Goal: Task Accomplishment & Management: Manage account settings

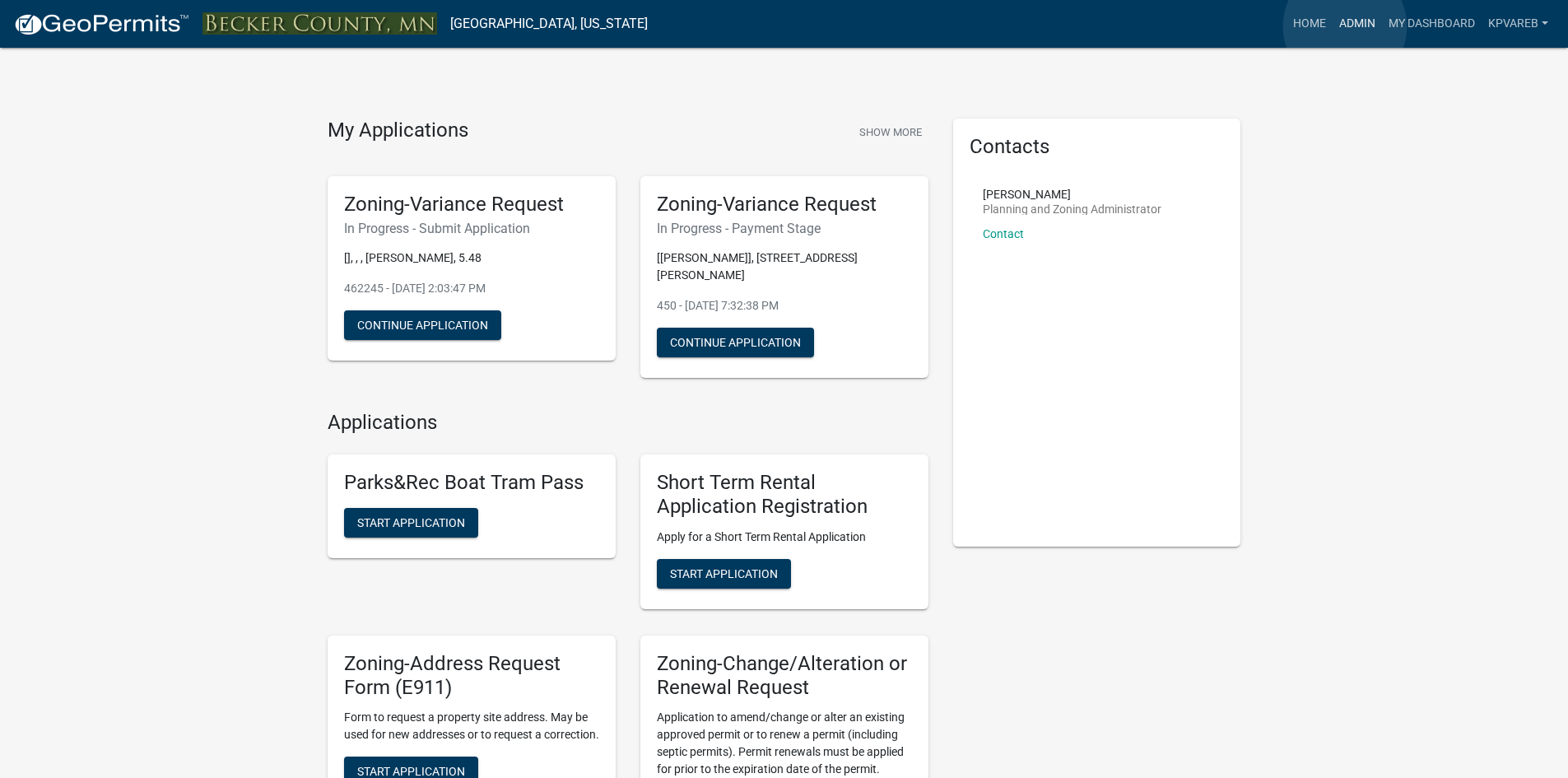
click at [1344, 27] on link "Admin" at bounding box center [1358, 24] width 50 height 32
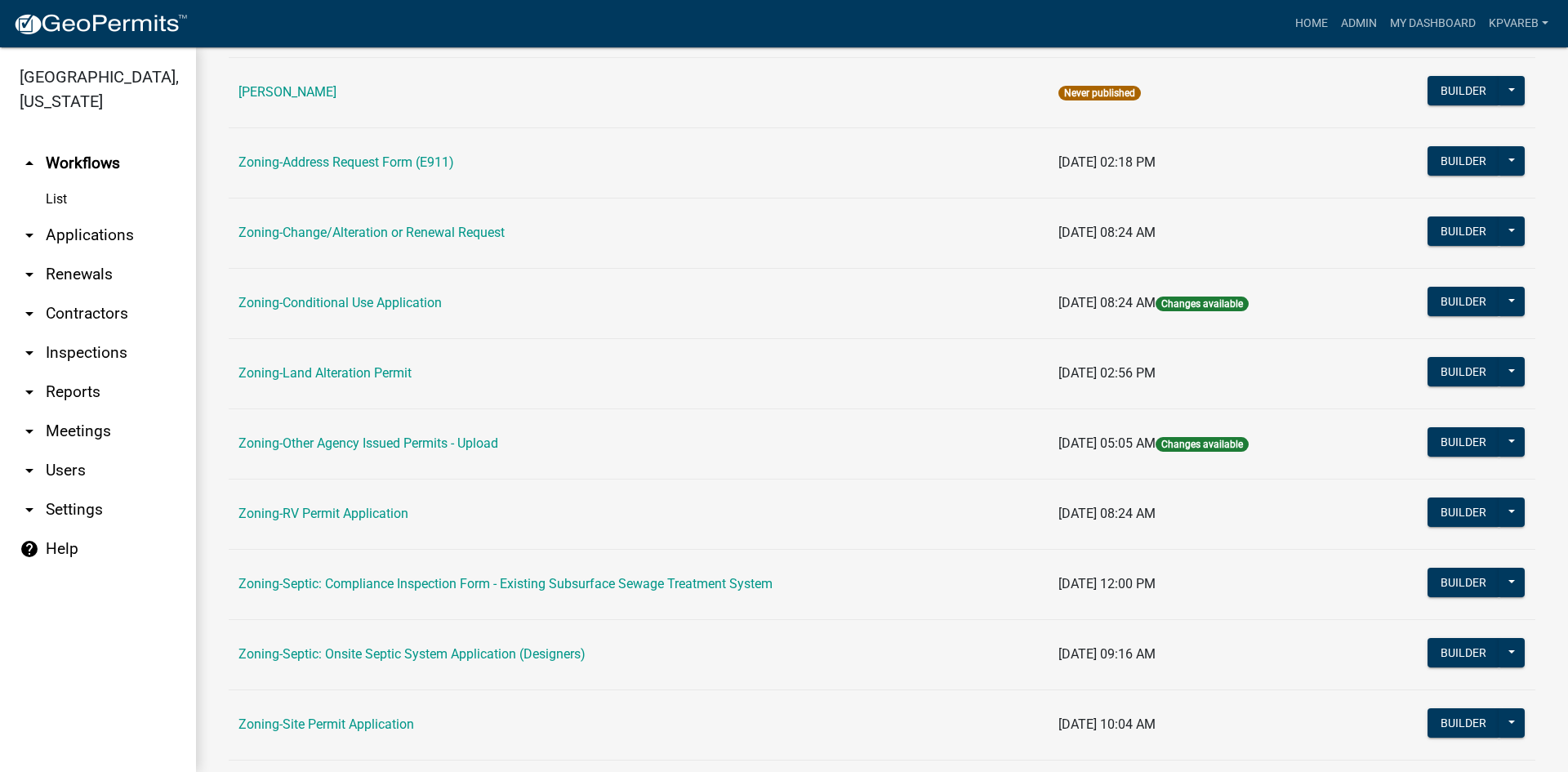
scroll to position [470, 0]
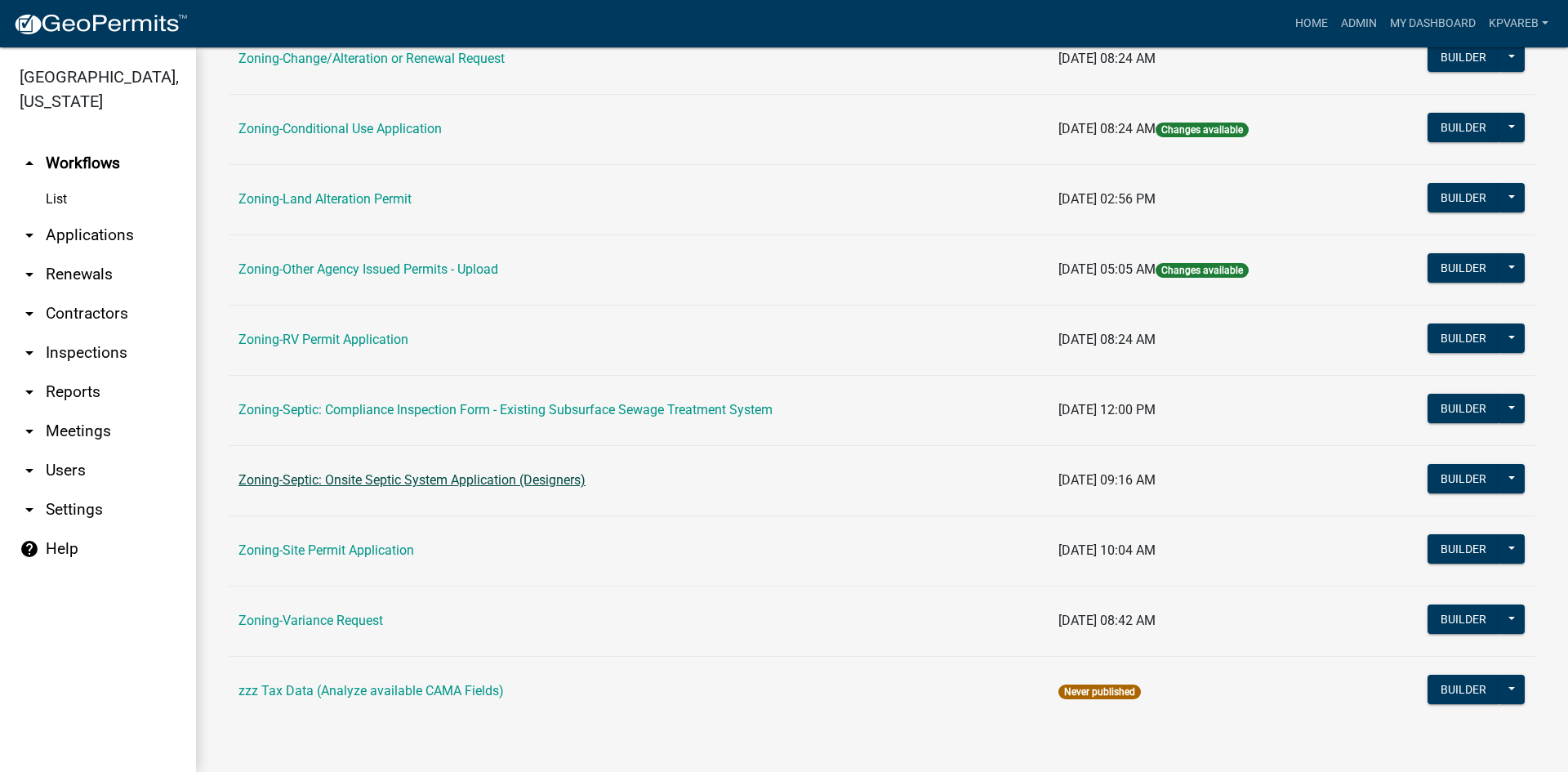
click at [468, 478] on link "Zoning-Septic: Onsite Septic System Application (Designers)" at bounding box center [412, 479] width 347 height 15
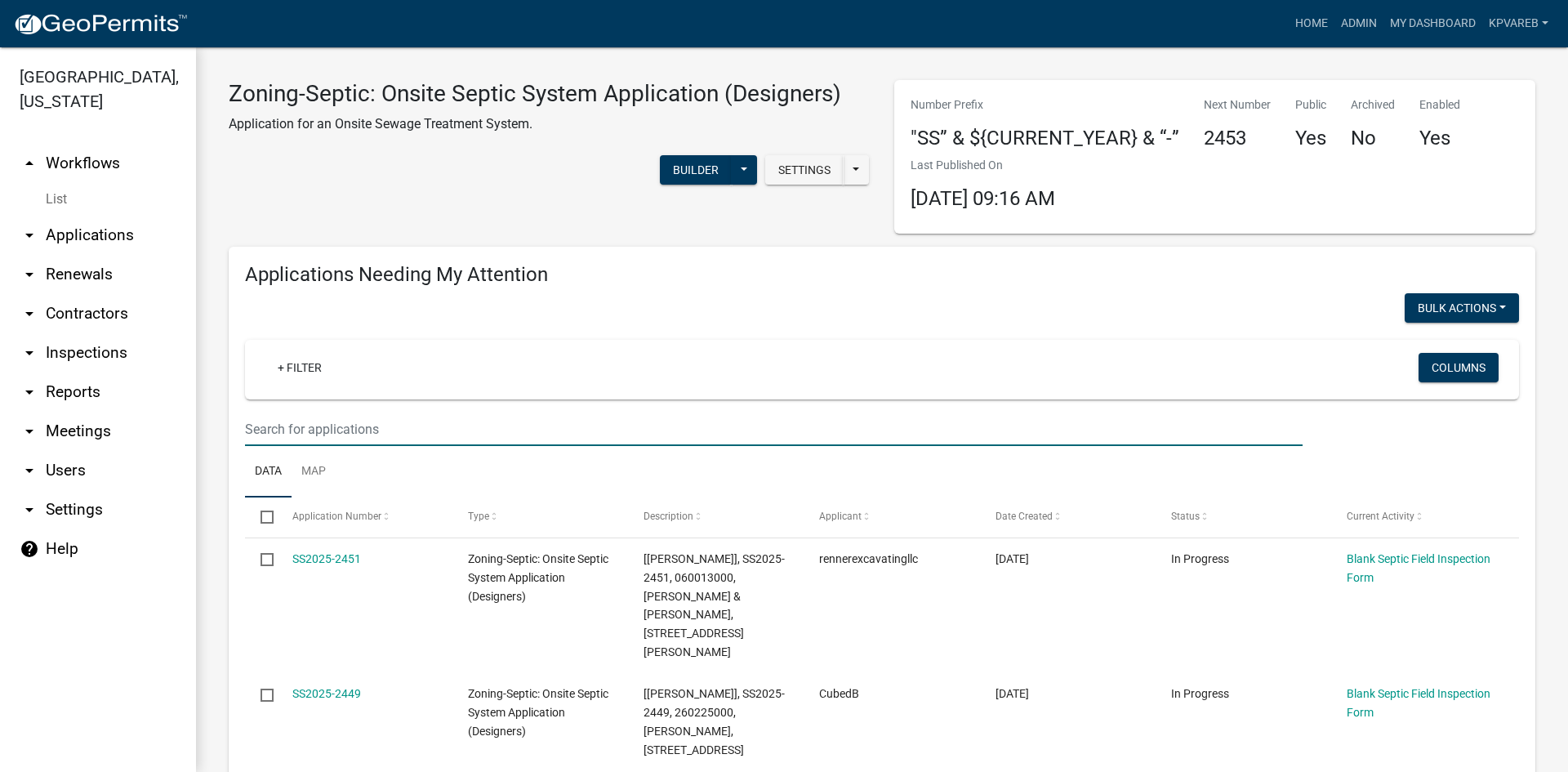
click at [331, 442] on input "text" at bounding box center [774, 428] width 1058 height 33
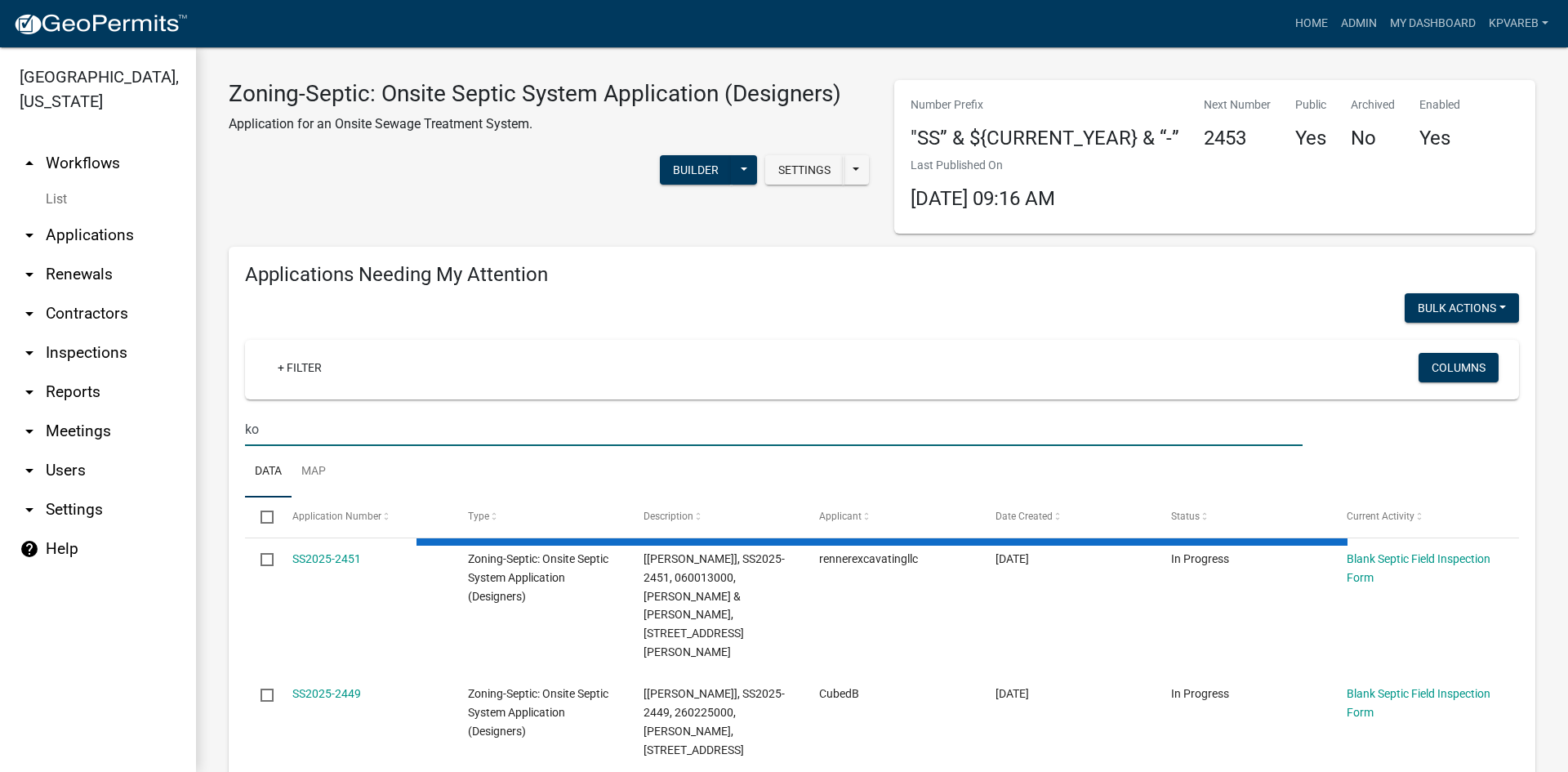
type input "k"
type input "[PERSON_NAME]"
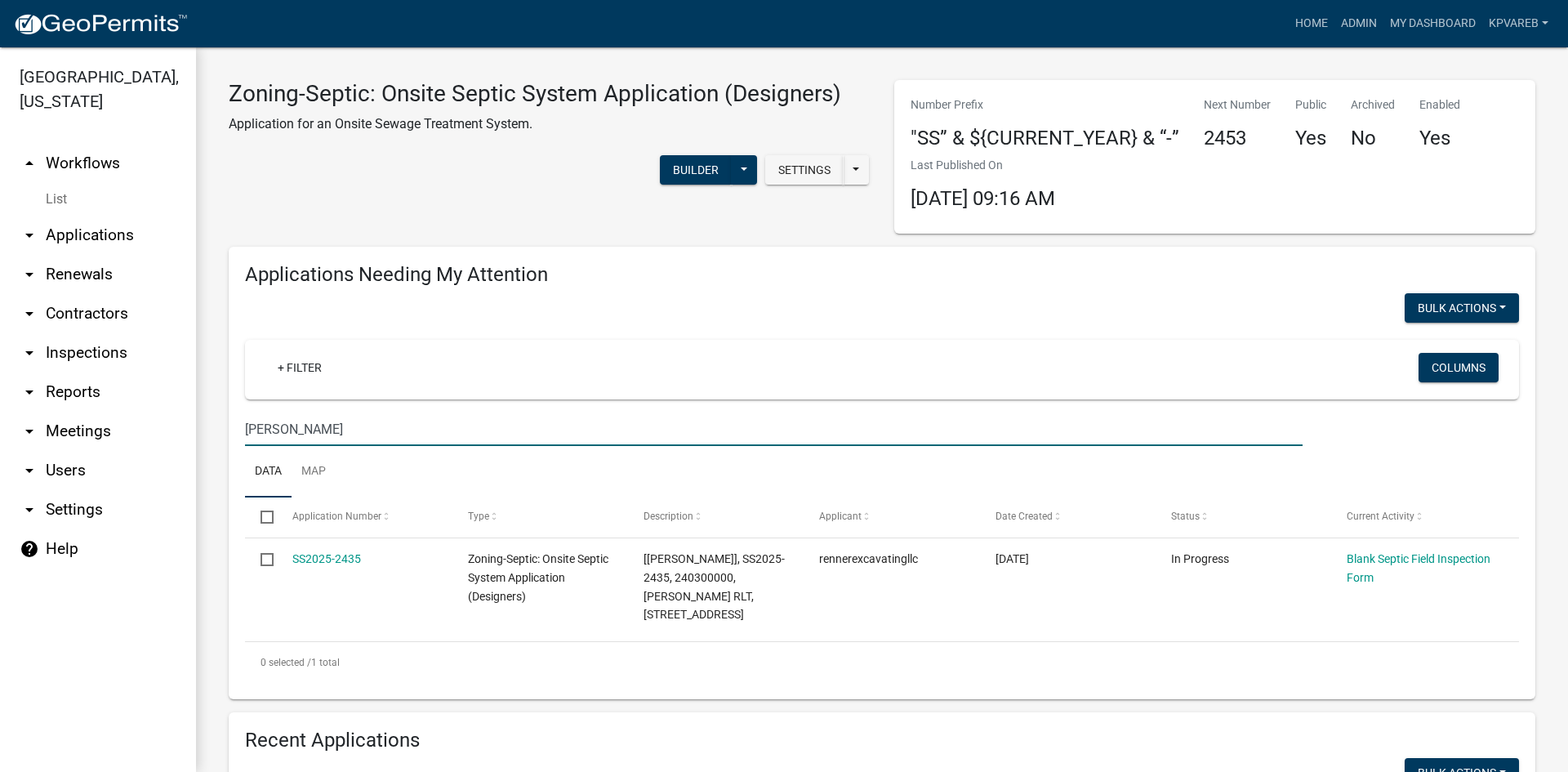
drag, startPoint x: 246, startPoint y: 432, endPoint x: 267, endPoint y: 434, distance: 21.1
click at [267, 434] on input "[PERSON_NAME]" at bounding box center [774, 428] width 1058 height 33
click at [1349, 26] on link "Admin" at bounding box center [1359, 24] width 49 height 31
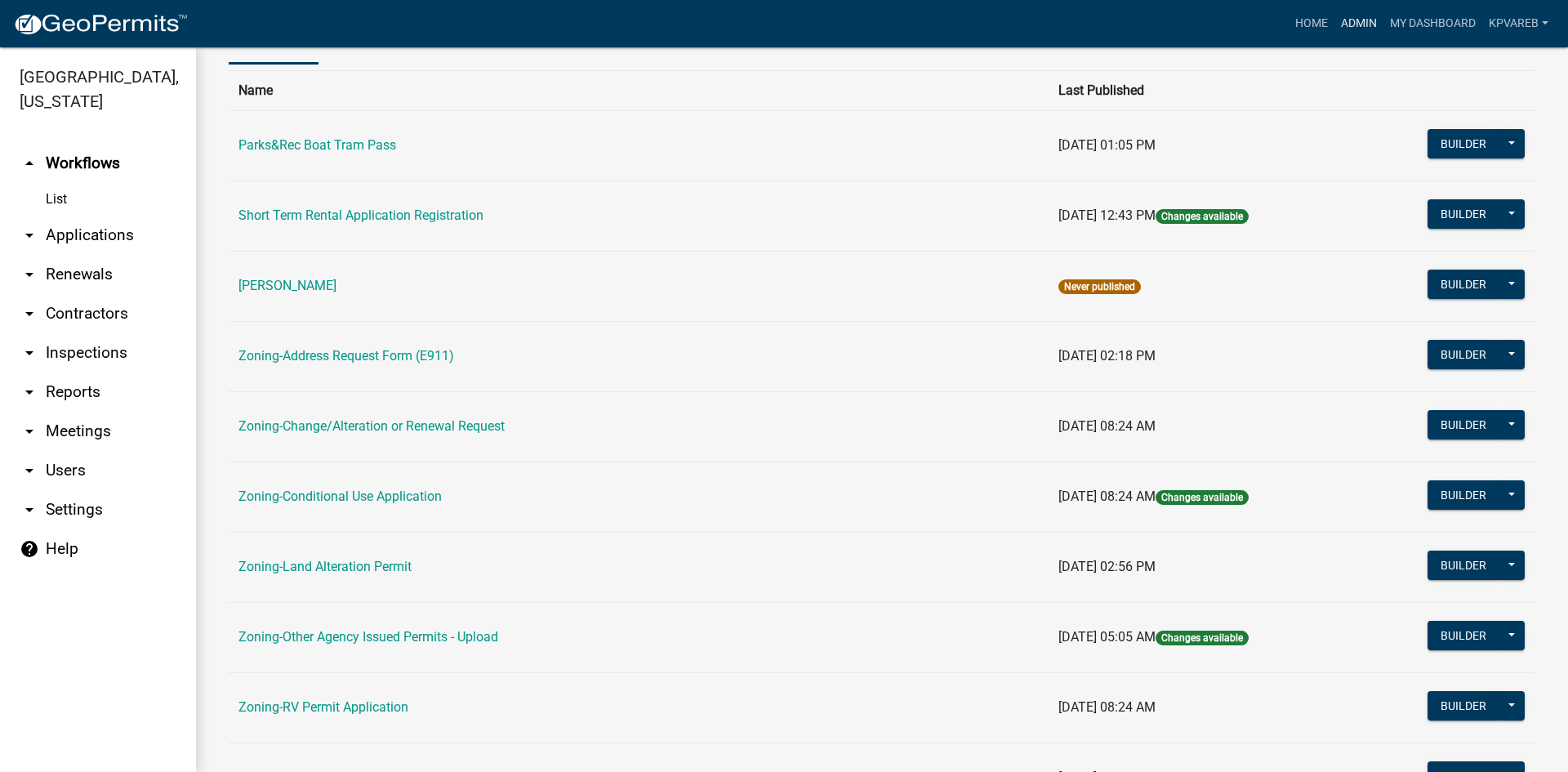
scroll to position [327, 0]
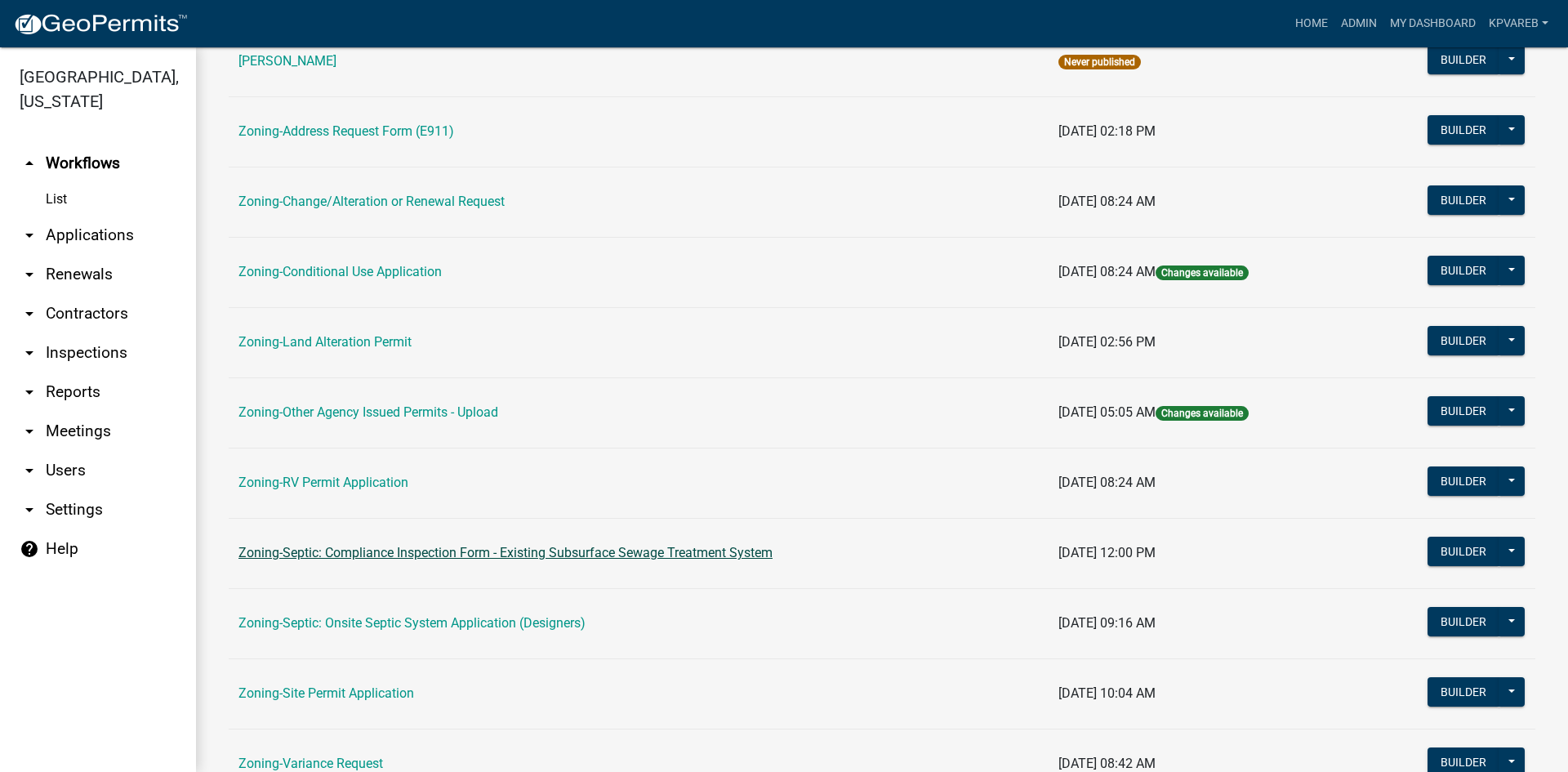
click at [472, 551] on link "Zoning-Septic: Compliance Inspection Form - Existing Subsurface Sewage Treatmen…" at bounding box center [506, 552] width 535 height 15
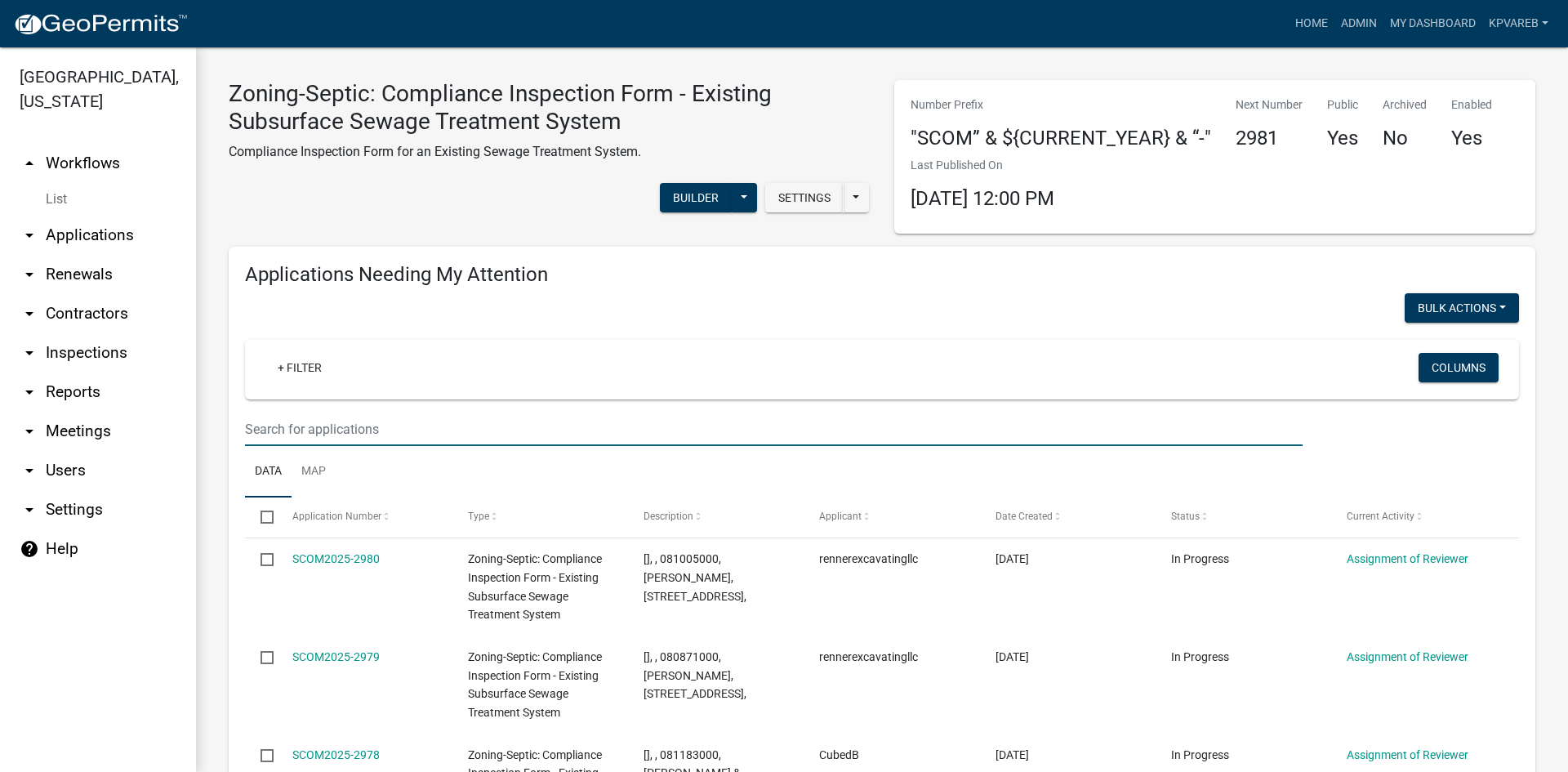
click at [298, 432] on input "text" at bounding box center [774, 428] width 1058 height 33
paste input "[PERSON_NAME]"
type input "[PERSON_NAME]"
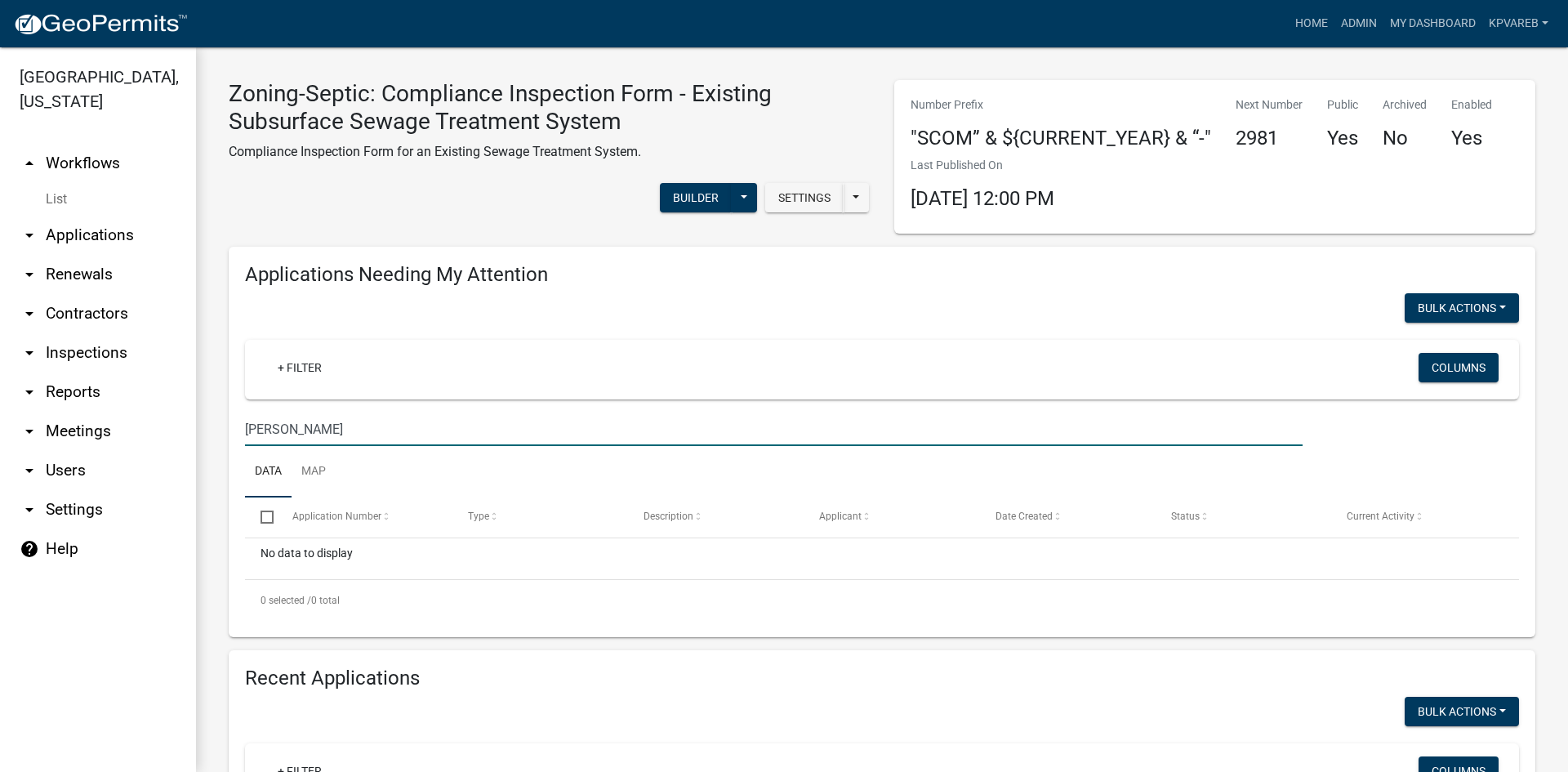
scroll to position [408, 0]
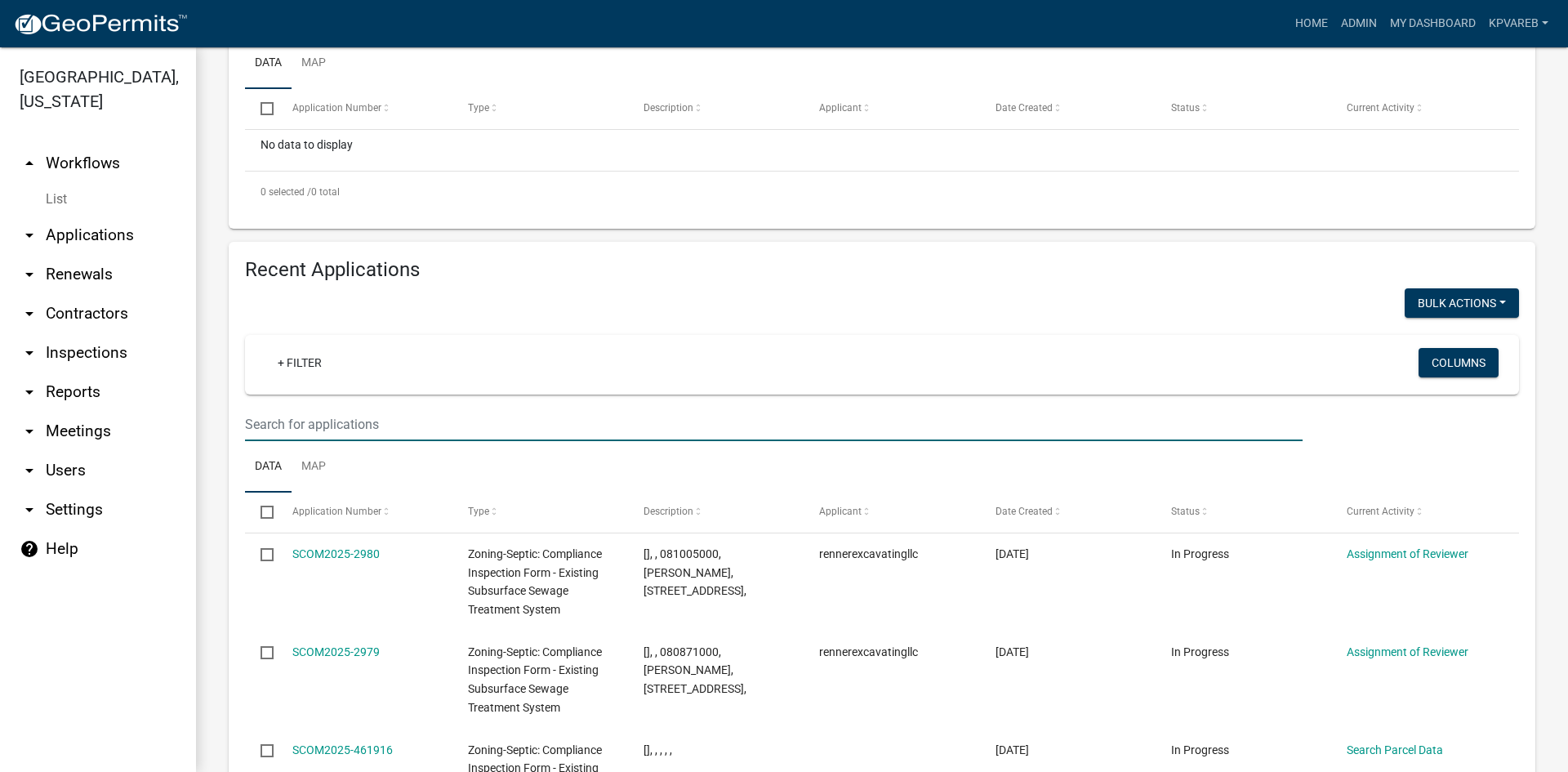
click at [309, 413] on input "text" at bounding box center [774, 423] width 1058 height 33
paste input "[PERSON_NAME]"
type input "[PERSON_NAME]"
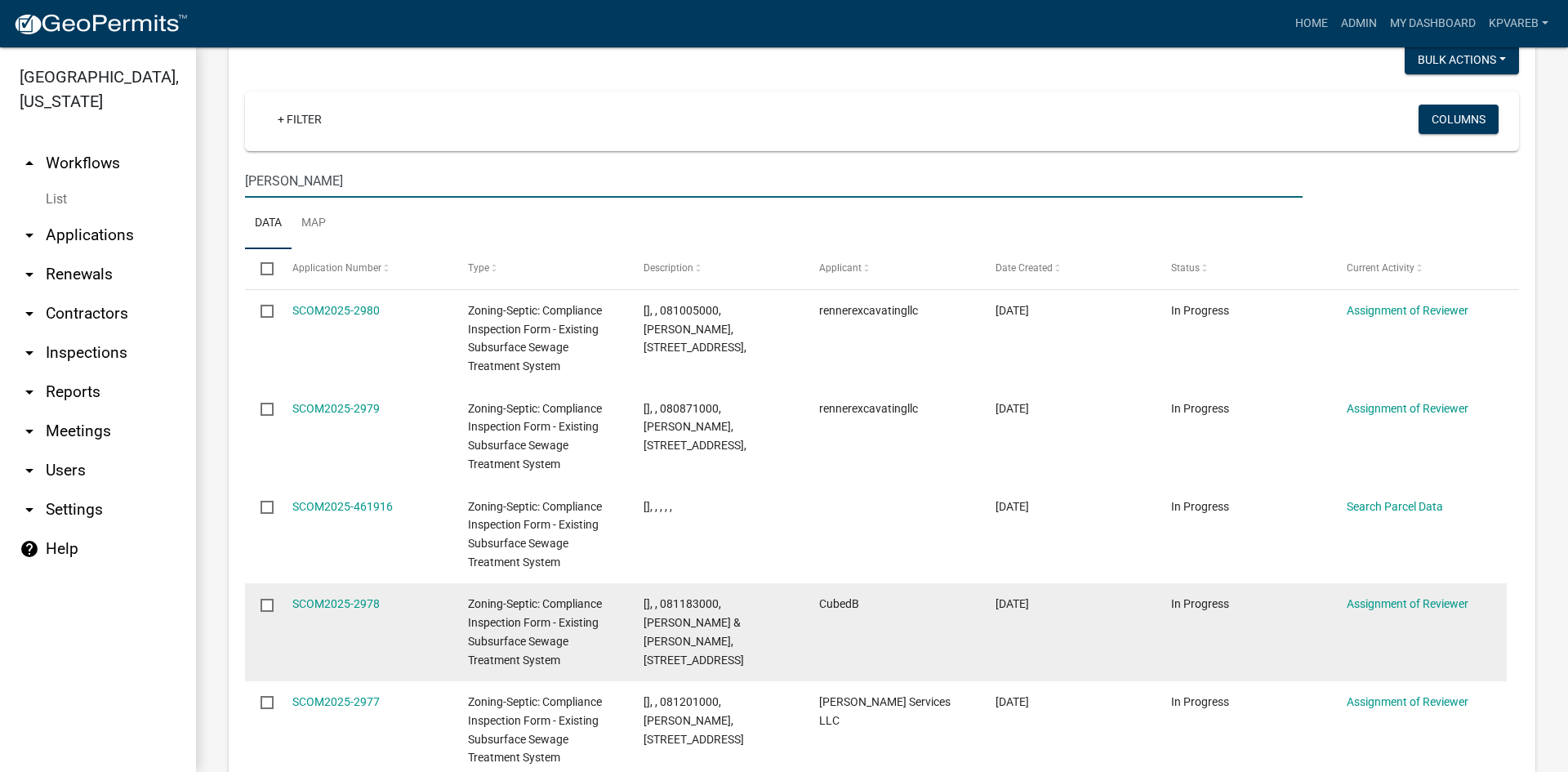
scroll to position [489, 0]
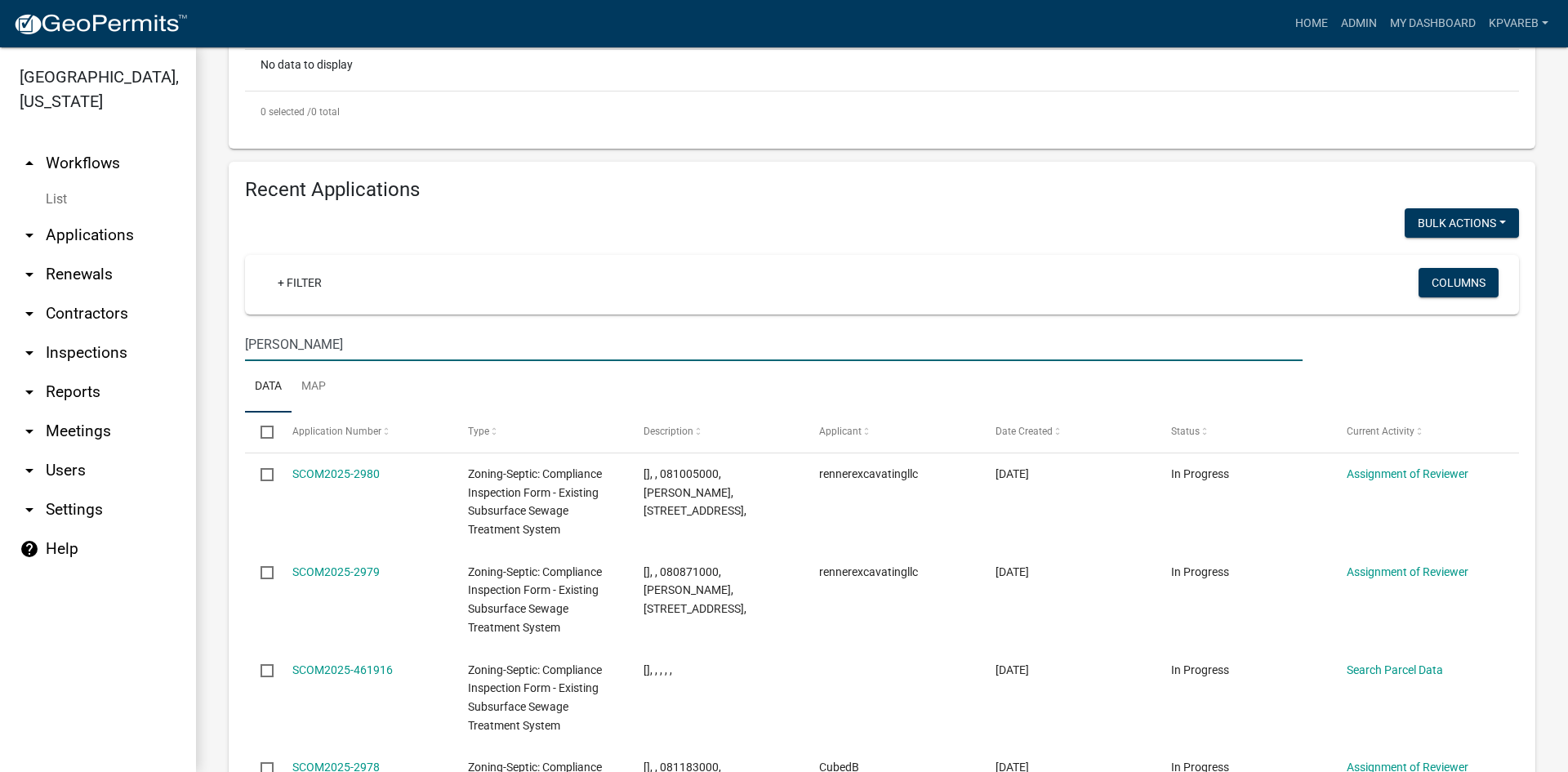
drag, startPoint x: 269, startPoint y: 350, endPoint x: 216, endPoint y: 361, distance: 54.1
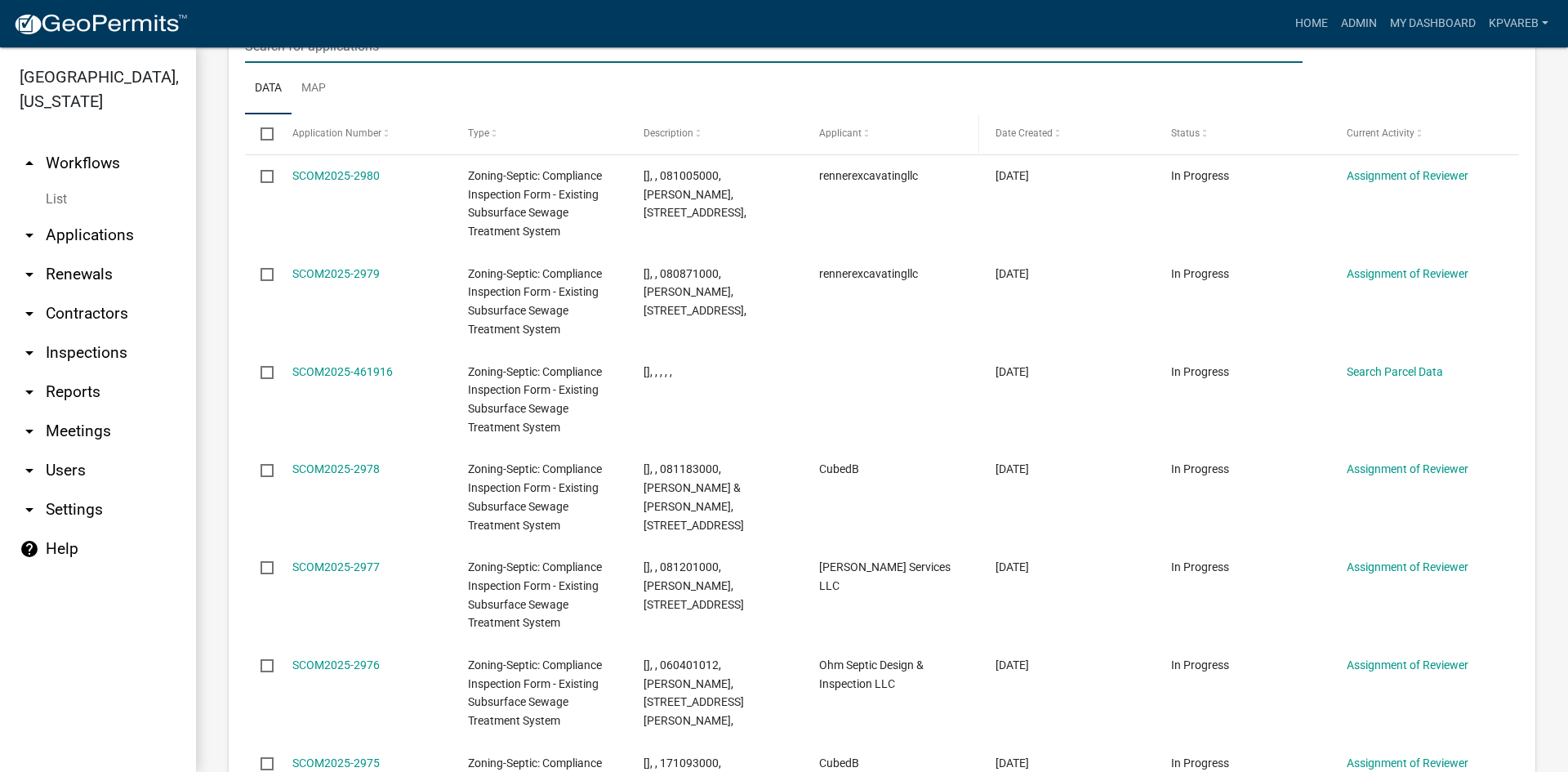
scroll to position [815, 0]
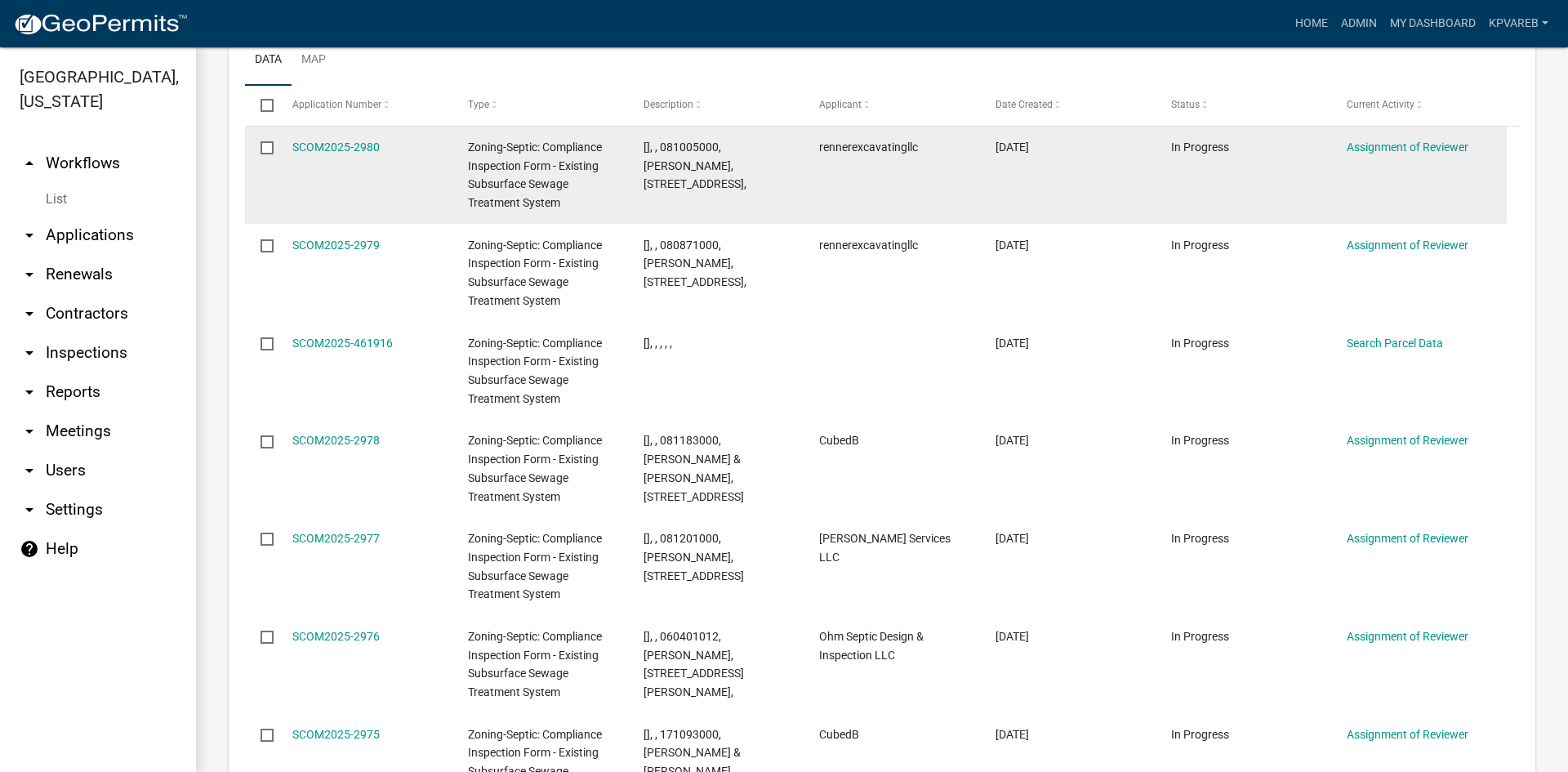
click at [1318, 171] on datatable-body-cell "In Progress" at bounding box center [1243, 176] width 176 height 98
click at [949, 195] on datatable-body-cell "rennerexcavatingllc" at bounding box center [891, 176] width 176 height 98
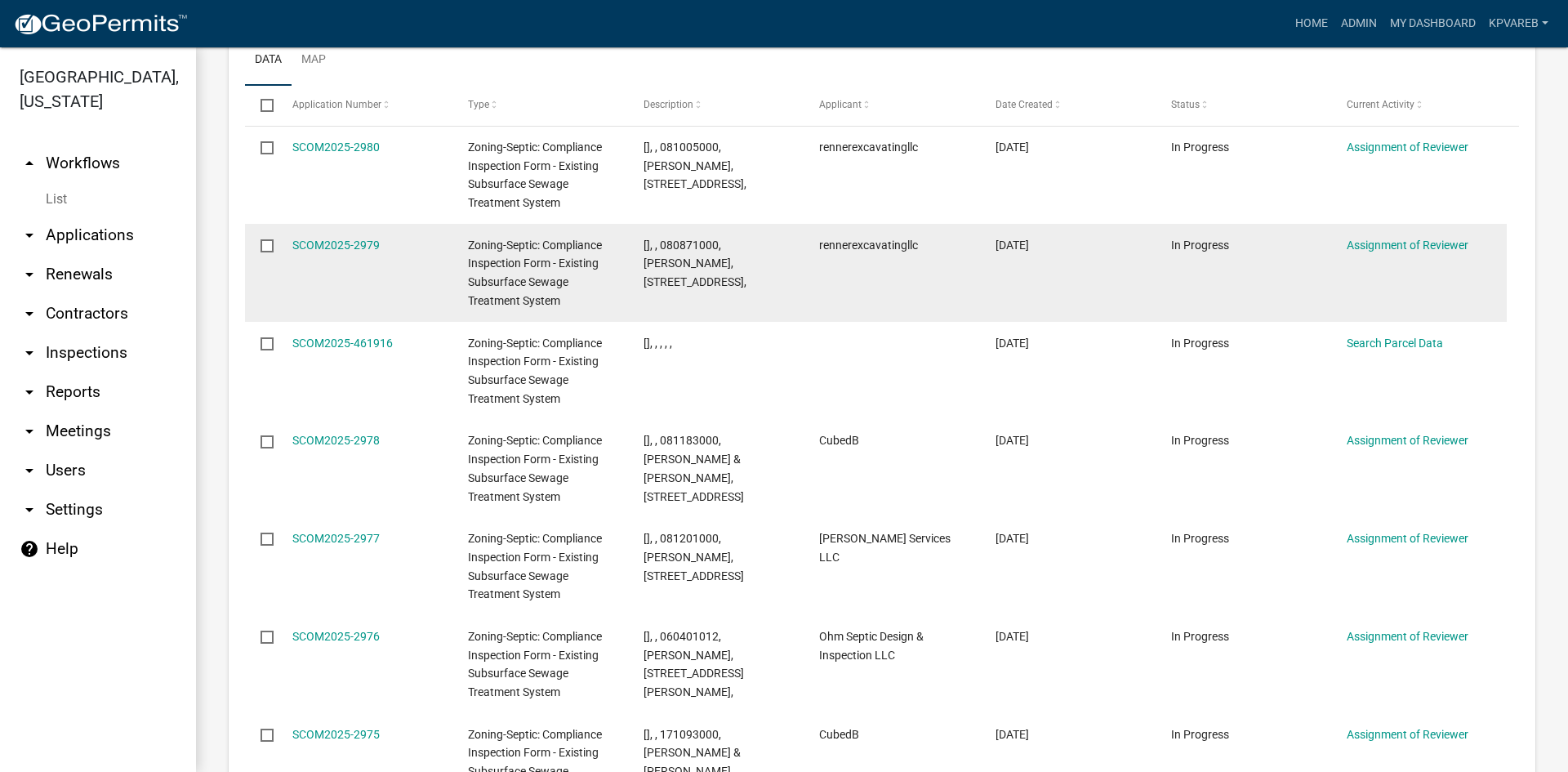
click at [848, 271] on datatable-body-cell "rennerexcavatingllc" at bounding box center [891, 273] width 176 height 98
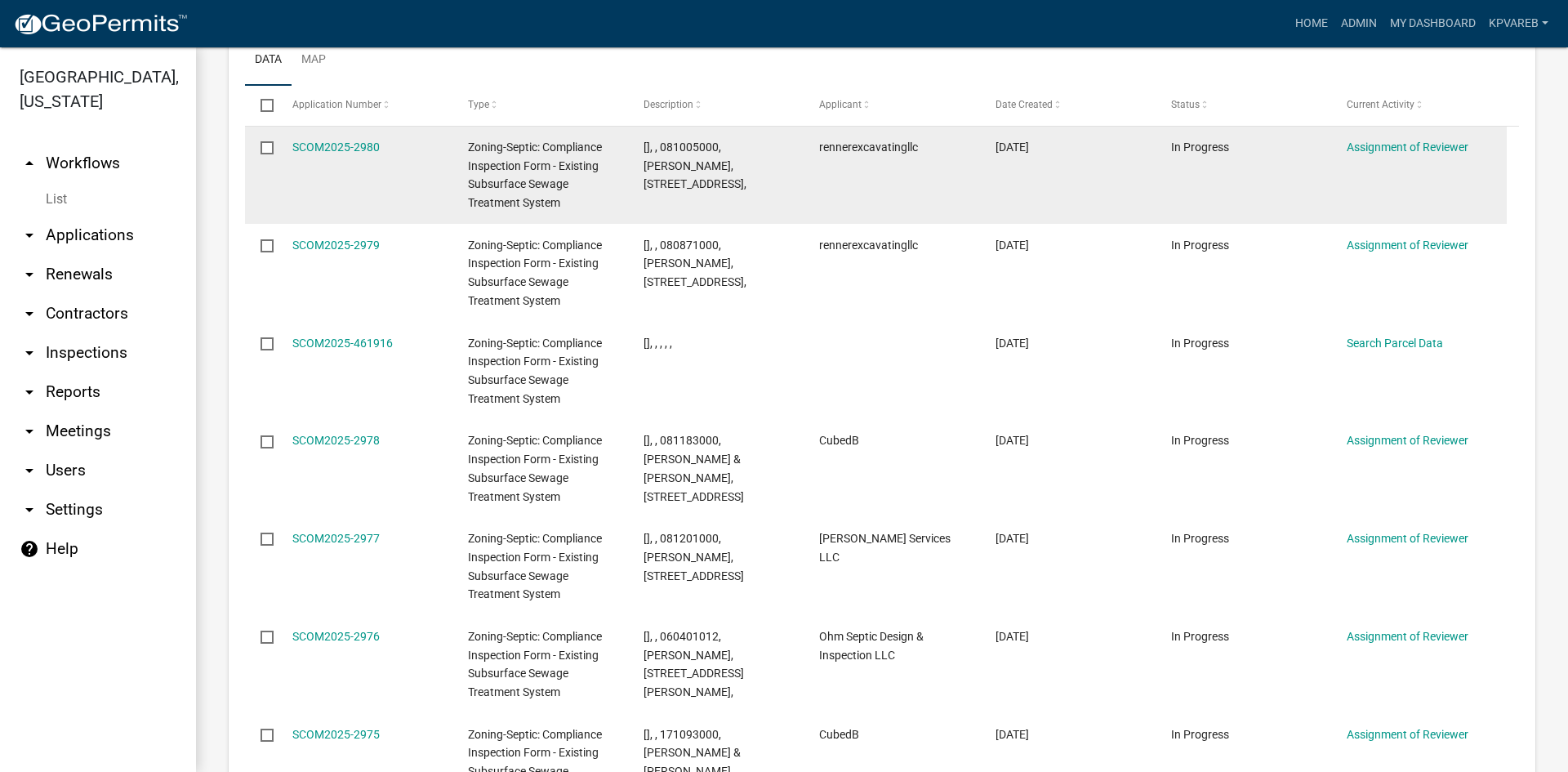
click at [899, 193] on datatable-body-cell "rennerexcavatingllc" at bounding box center [891, 176] width 176 height 98
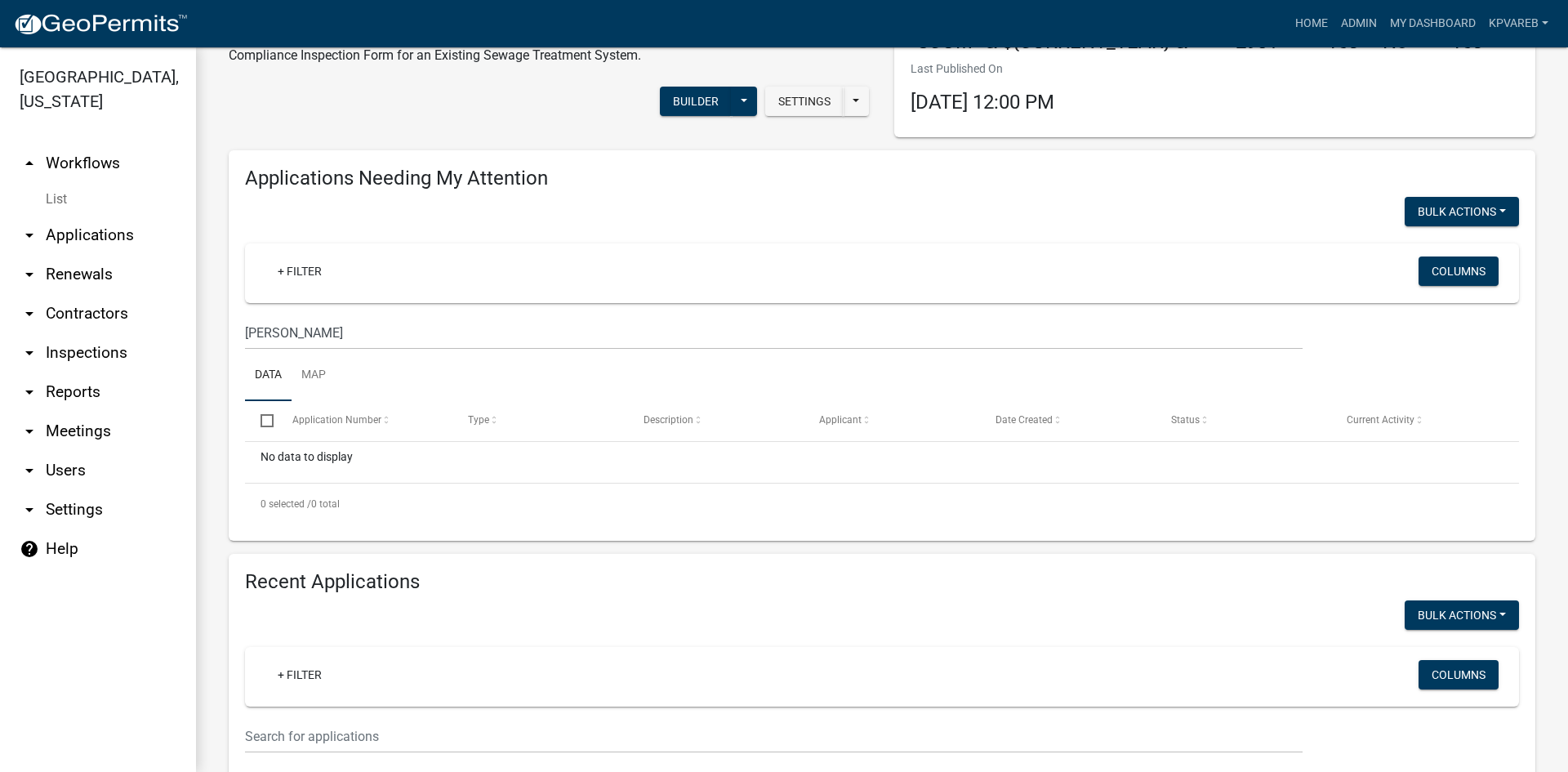
scroll to position [245, 0]
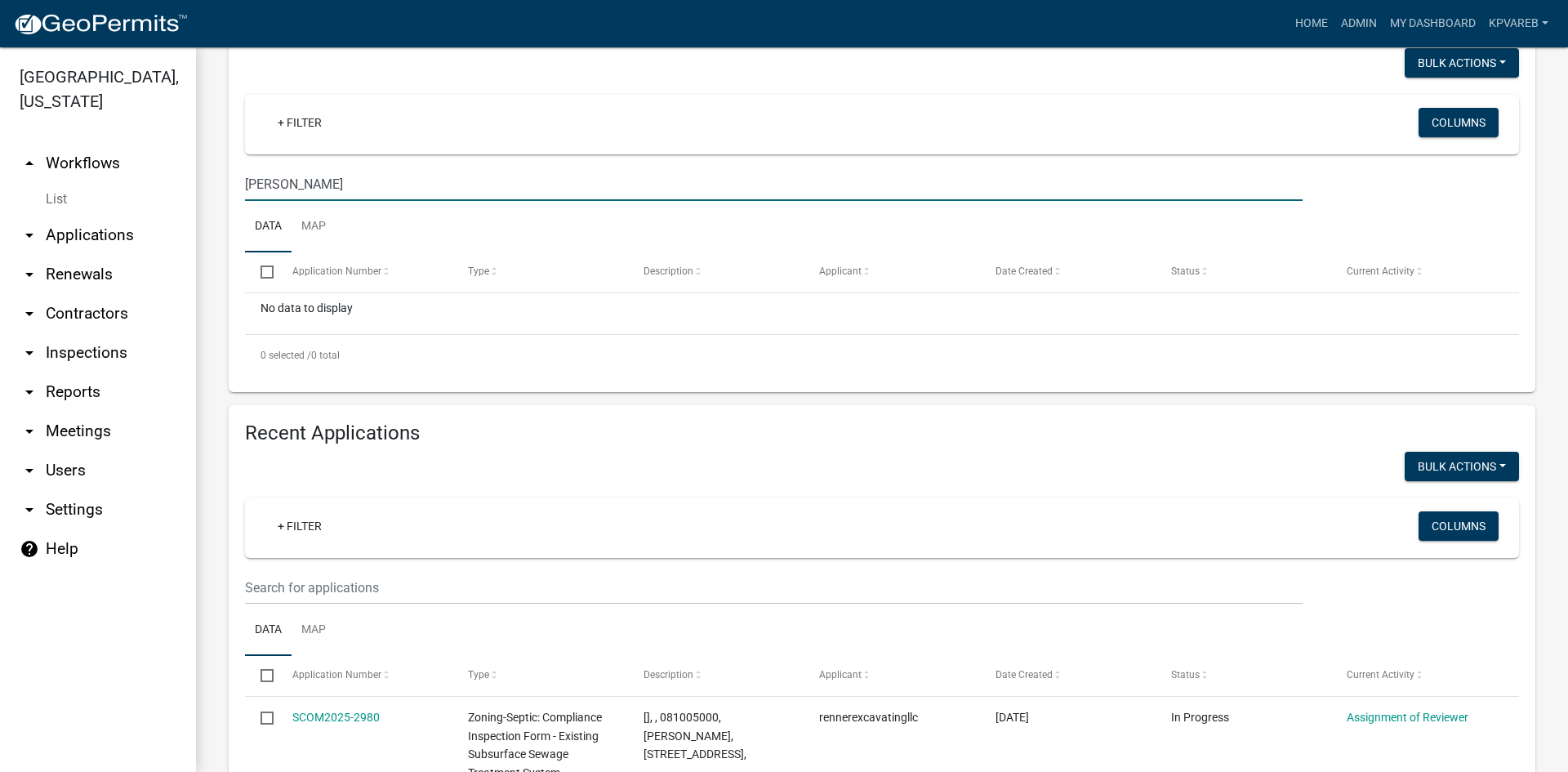
drag, startPoint x: 290, startPoint y: 188, endPoint x: 182, endPoint y: 233, distance: 117.0
click at [182, 232] on div "[GEOGRAPHIC_DATA], [US_STATE] arrow_drop_up Workflows List arrow_drop_down Appl…" at bounding box center [784, 410] width 1568 height 724
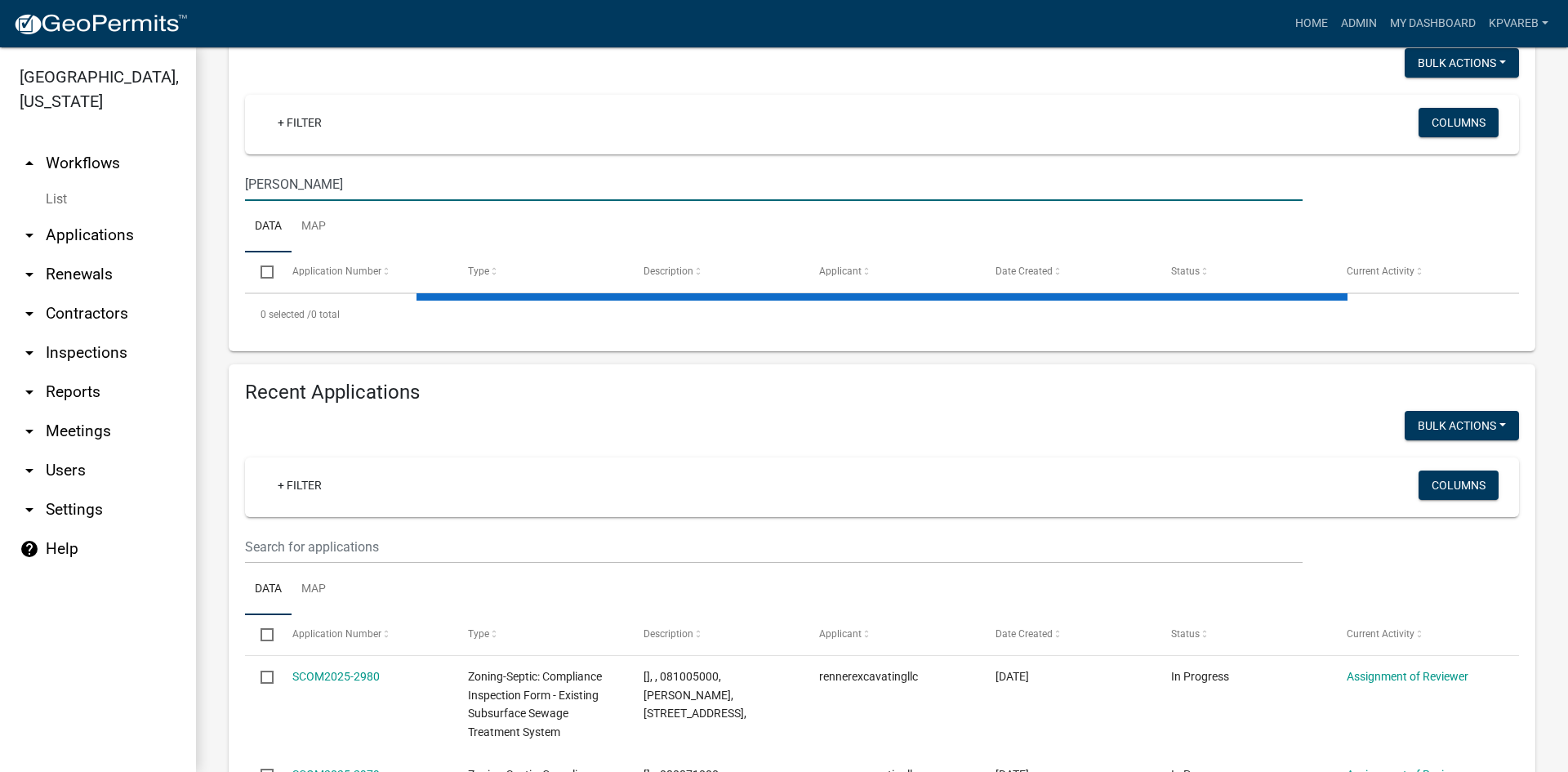
type input "[PERSON_NAME]"
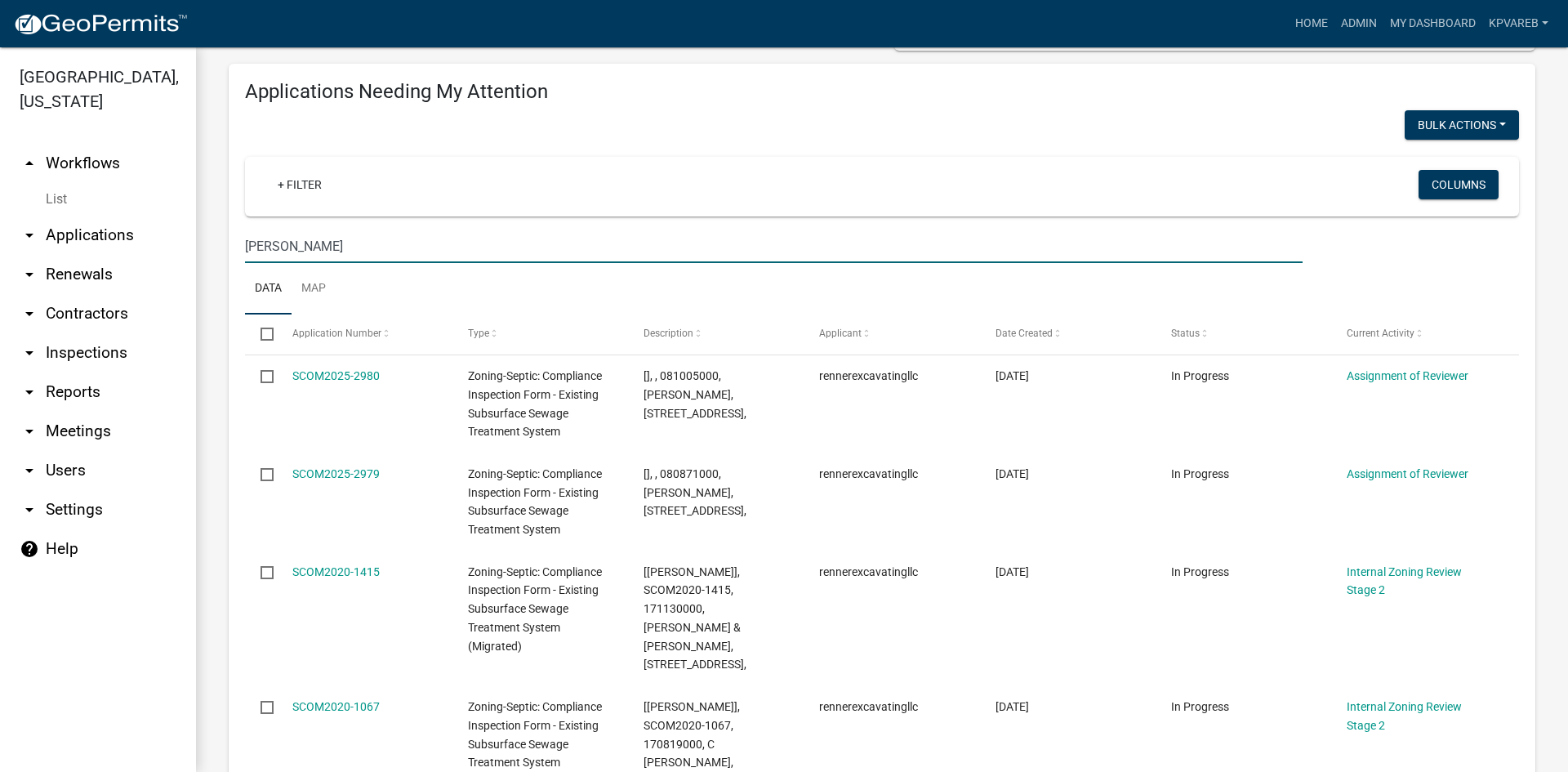
scroll to position [0, 0]
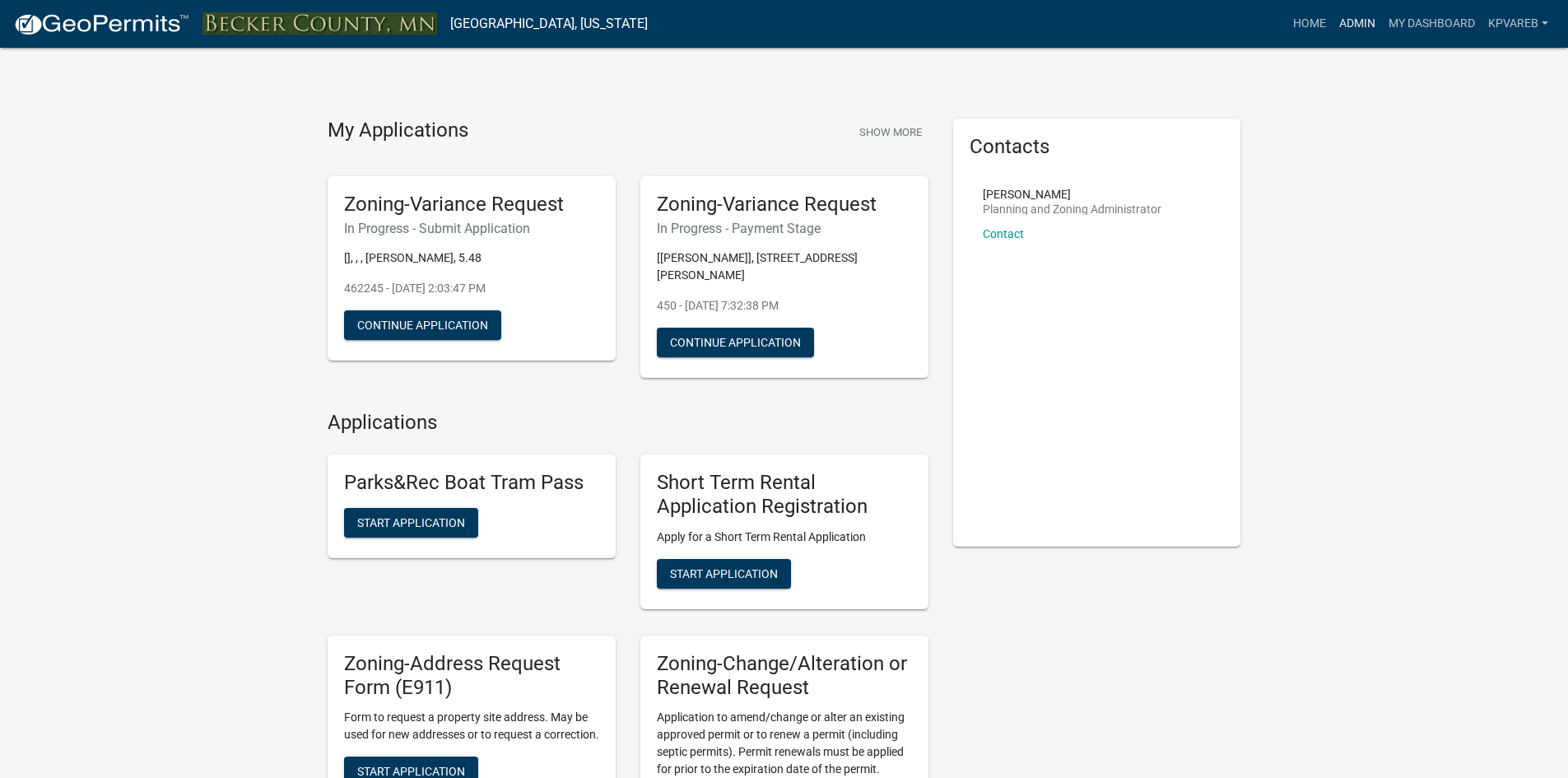
click at [1361, 22] on link "Admin" at bounding box center [1358, 24] width 50 height 32
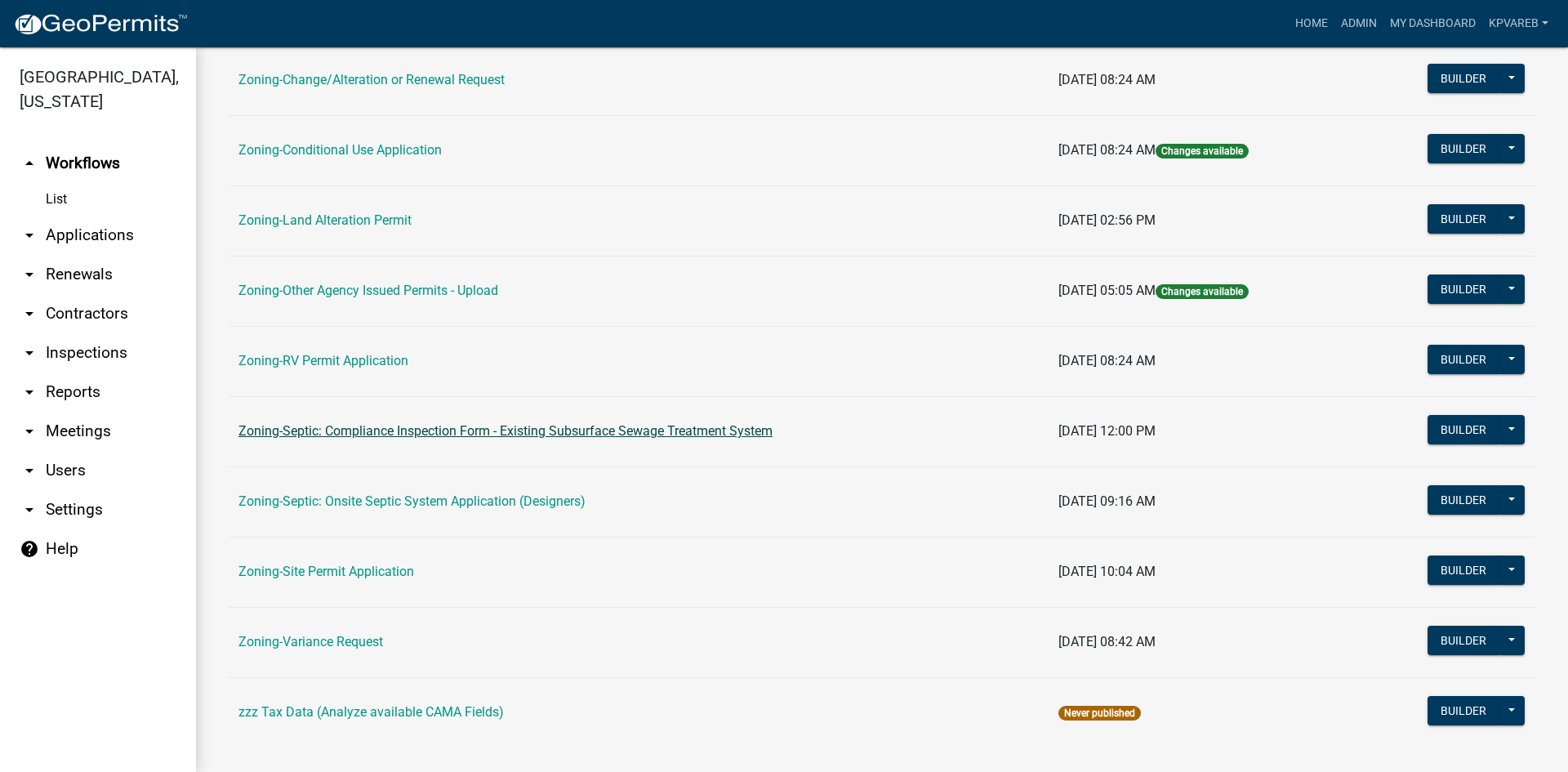
scroll to position [470, 0]
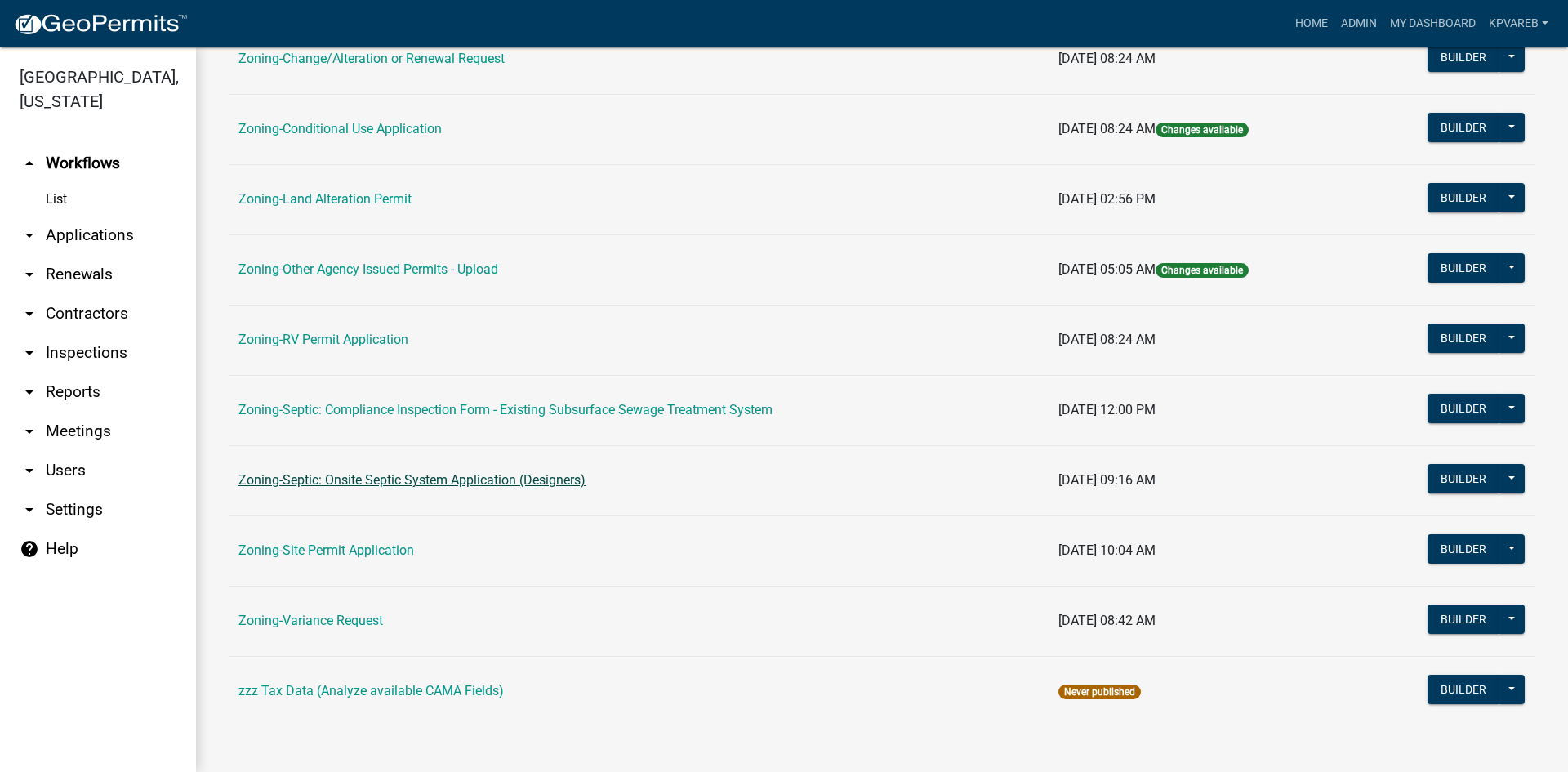
click at [551, 482] on link "Zoning-Septic: Onsite Septic System Application (Designers)" at bounding box center [412, 479] width 347 height 15
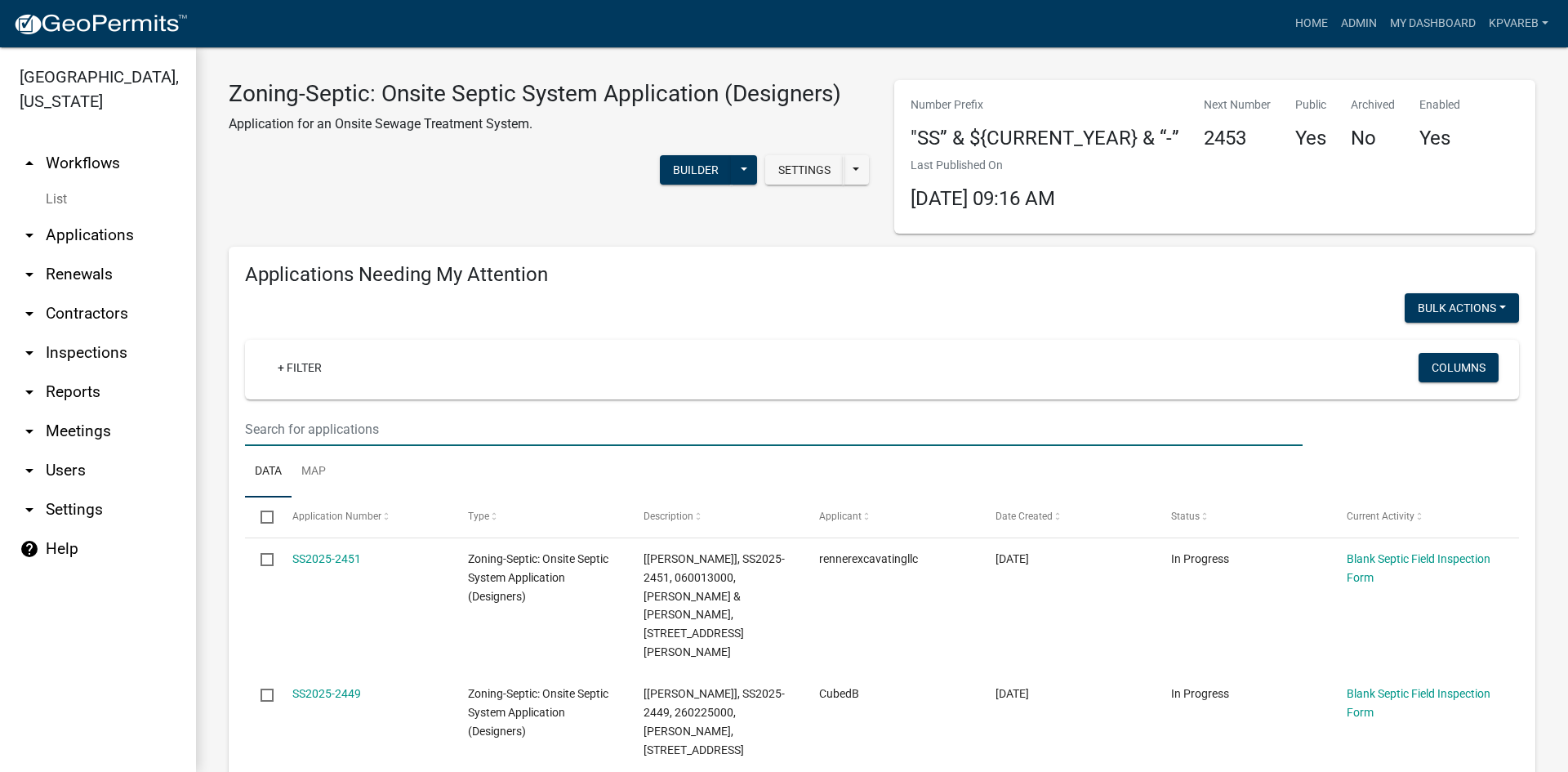
click at [295, 428] on input "text" at bounding box center [774, 428] width 1058 height 33
click at [295, 427] on input "text" at bounding box center [774, 428] width 1058 height 33
click at [394, 423] on input "text" at bounding box center [774, 428] width 1058 height 33
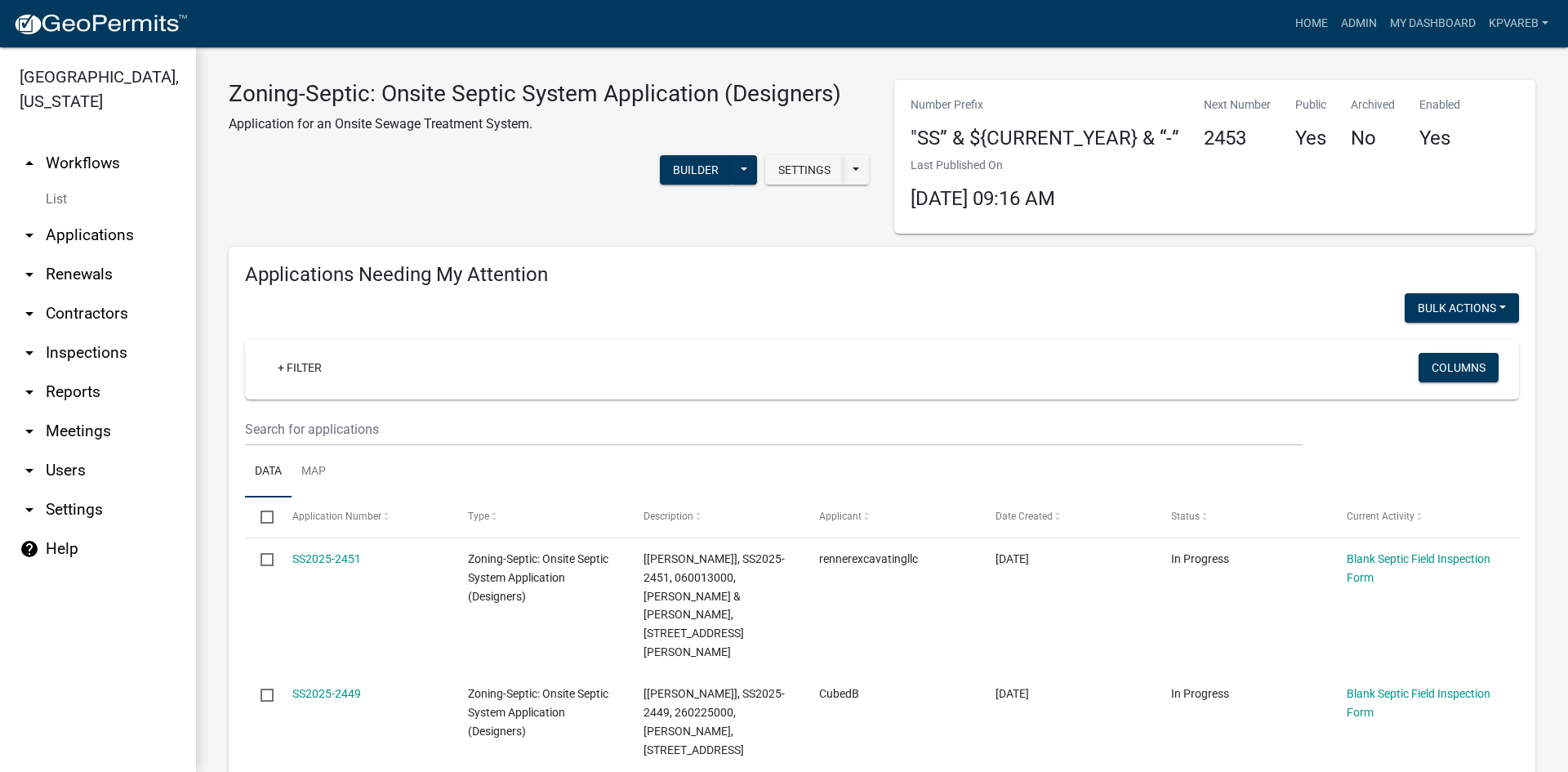
click at [581, 411] on wm-filter-builder "+ Filter Columns" at bounding box center [882, 393] width 1274 height 106
click at [348, 165] on div "Settings Start Application URL Start Application URL With Parcel ID Builder Pub…" at bounding box center [549, 171] width 666 height 50
